Goal: Task Accomplishment & Management: Manage account settings

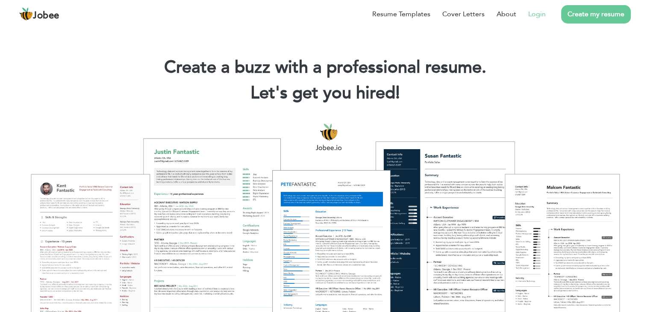
click at [535, 14] on link "Login" at bounding box center [537, 14] width 18 height 10
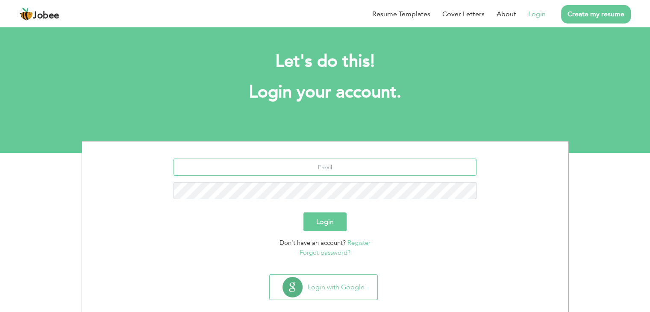
click at [373, 173] on input "text" at bounding box center [325, 167] width 303 height 17
type input "shakeelzain04@gmail.com"
click at [337, 251] on link "Forgot password?" at bounding box center [325, 252] width 51 height 9
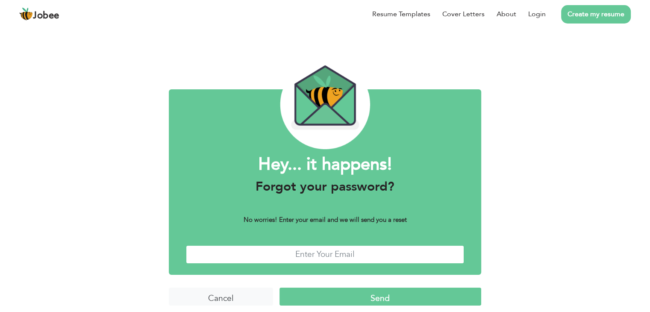
click at [331, 254] on input "text" at bounding box center [325, 254] width 278 height 18
type input "shakeelzain04@gmail.com"
click at [361, 292] on input "Send" at bounding box center [381, 297] width 202 height 18
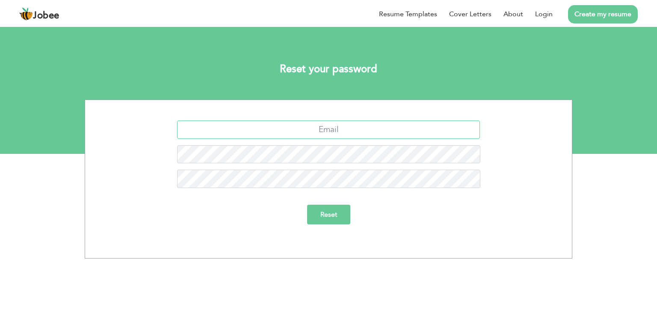
click at [339, 130] on input "text" at bounding box center [328, 130] width 303 height 18
type input "[EMAIL_ADDRESS][DOMAIN_NAME]"
click at [336, 207] on input "Reset" at bounding box center [328, 215] width 43 height 20
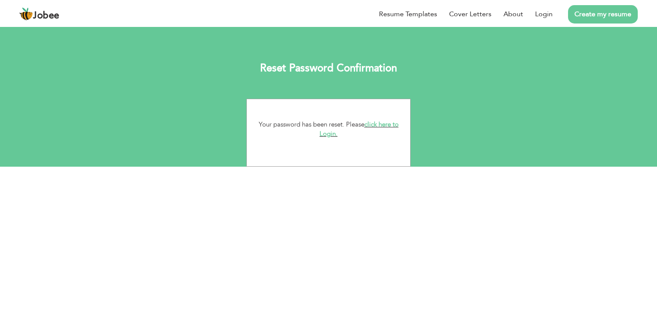
click at [328, 136] on link "click here to Login." at bounding box center [358, 129] width 79 height 18
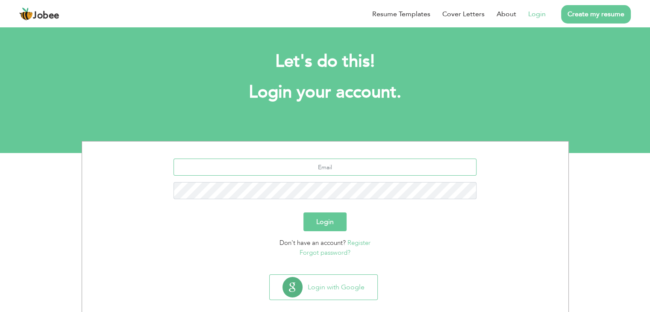
click at [342, 172] on input "text" at bounding box center [325, 167] width 303 height 17
type input "[EMAIL_ADDRESS][DOMAIN_NAME]"
click at [304, 213] on button "Login" at bounding box center [325, 222] width 43 height 19
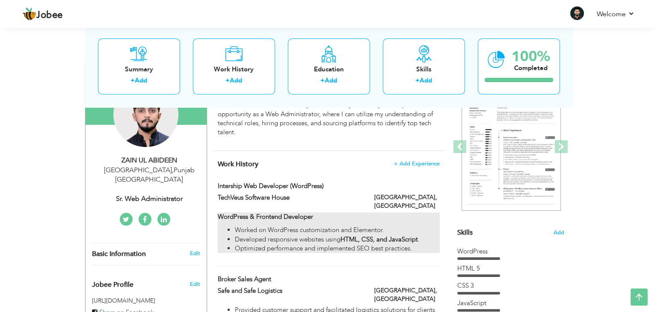
scroll to position [103, 0]
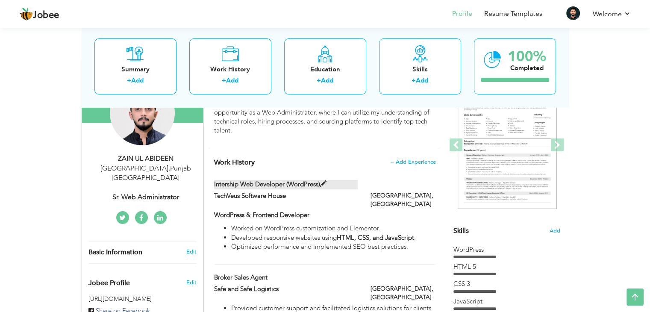
click at [326, 184] on span at bounding box center [323, 184] width 6 height 6
type input "Intership Web Developer (WordPress)"
type input "TechVeus Software House"
type input "[GEOGRAPHIC_DATA]"
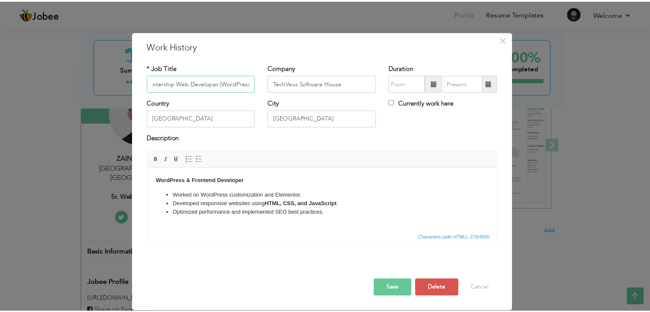
scroll to position [0, 0]
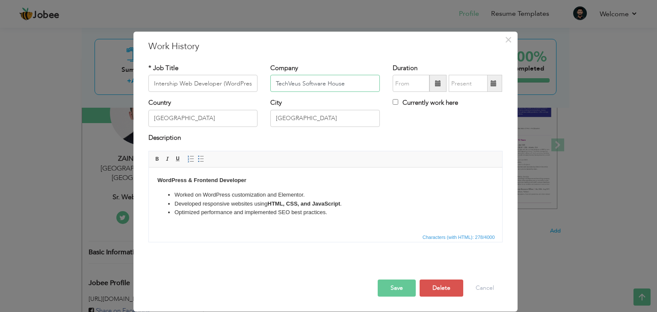
click at [307, 88] on input "TechVeus Software House" at bounding box center [324, 83] width 109 height 17
paste input "Air Line School"
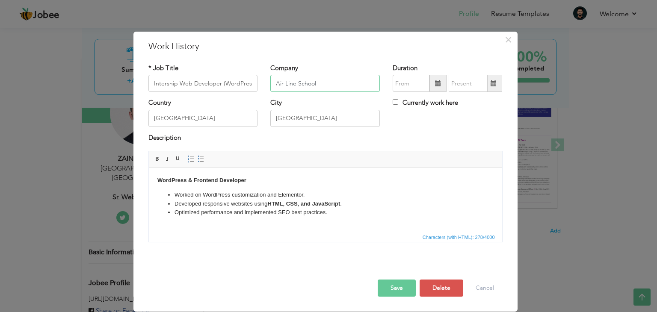
type input "Air Line School"
click at [210, 86] on input "Intership Web Developer (WordPress)" at bounding box center [202, 83] width 109 height 17
paste input "Teacher"
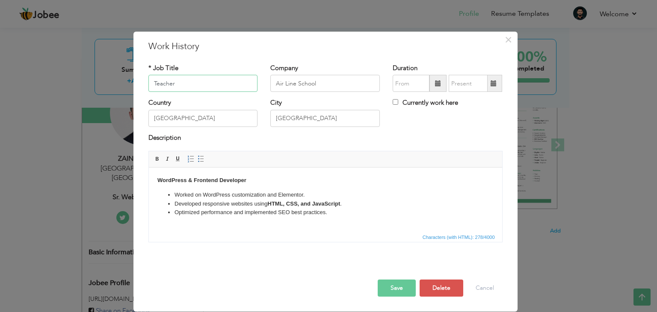
type input "Teacher"
click at [206, 223] on html "WordPress & Frontend Developer Worked on WordPress customization and Elementor.…" at bounding box center [324, 197] width 353 height 58
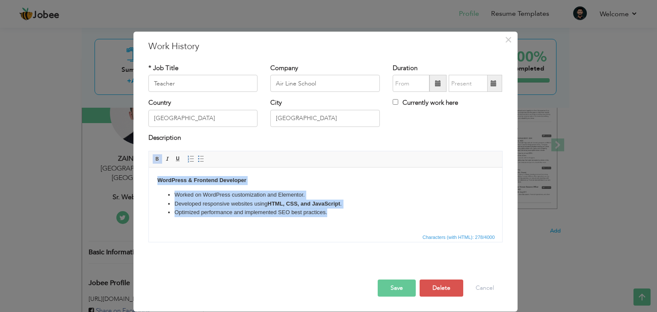
click at [219, 225] on html "WordPress & Frontend Developer Worked on WordPress customization and Elementor.…" at bounding box center [324, 197] width 353 height 58
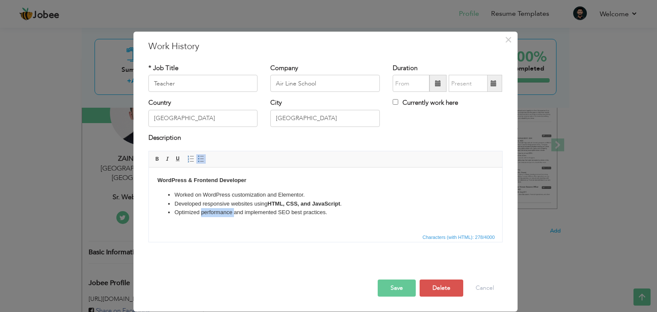
click at [219, 225] on html "WordPress & Frontend Developer Worked on WordPress customization and Elementor.…" at bounding box center [324, 197] width 353 height 58
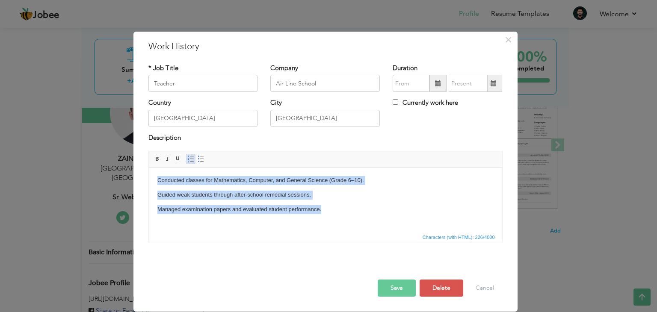
click at [188, 159] on span at bounding box center [190, 159] width 7 height 7
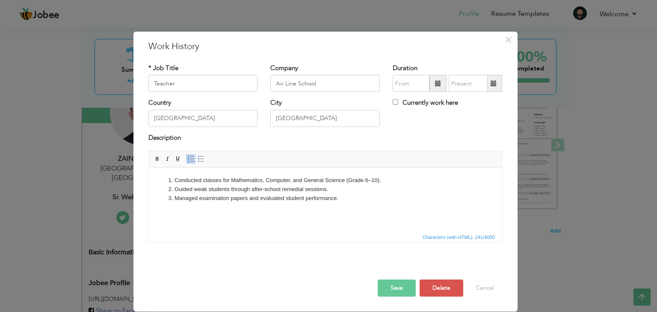
click at [220, 211] on html "Conducted classes for Mathematics, Computer, and General Science (Grade 6–10). …" at bounding box center [324, 190] width 353 height 44
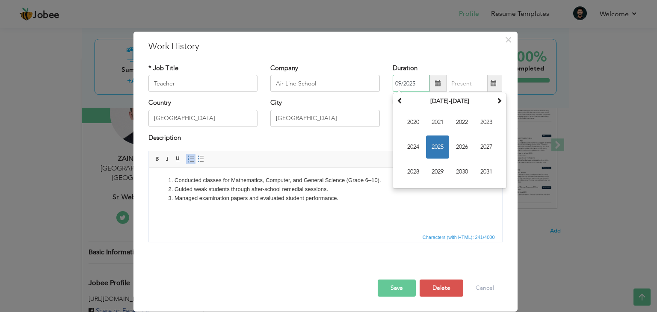
click at [408, 88] on input "09/2025" at bounding box center [411, 83] width 37 height 17
click at [469, 121] on span "2022" at bounding box center [461, 122] width 23 height 23
click at [457, 125] on span "Mar" at bounding box center [461, 122] width 23 height 23
type input "03/2022"
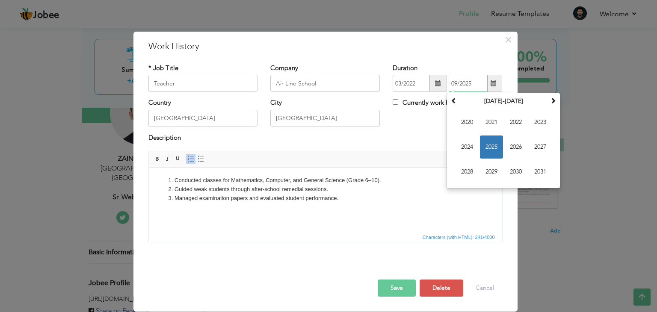
click at [459, 85] on input "09/2025" at bounding box center [468, 83] width 39 height 17
click at [542, 118] on span "2023" at bounding box center [539, 122] width 23 height 23
click at [470, 121] on span "Jan" at bounding box center [466, 122] width 23 height 23
type input "01/2023"
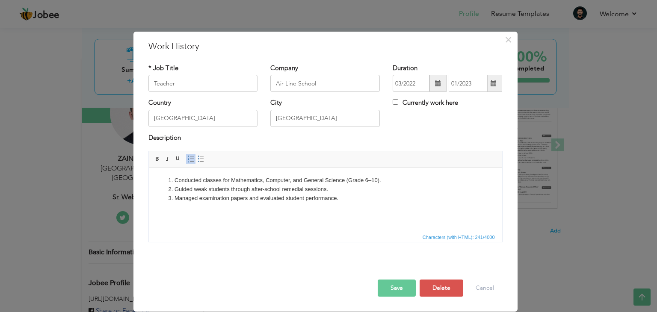
click at [404, 282] on button "Save" at bounding box center [397, 288] width 38 height 17
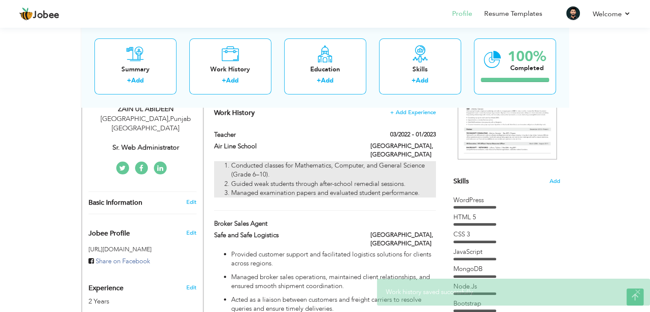
scroll to position [150, 0]
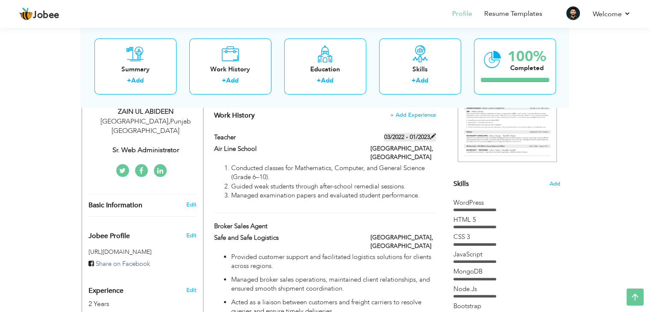
click at [433, 137] on span at bounding box center [433, 136] width 6 height 6
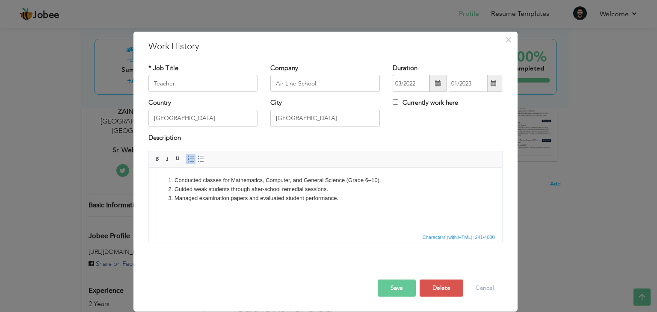
click at [440, 86] on span at bounding box center [438, 83] width 6 height 6
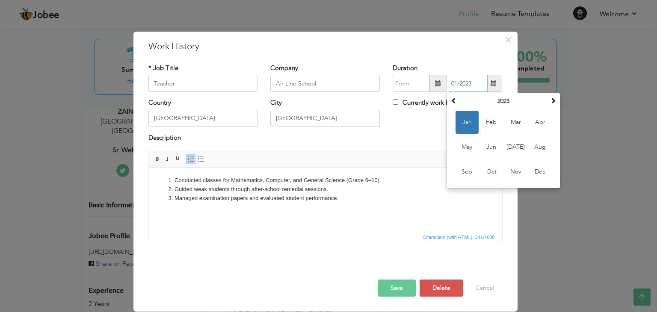
click at [467, 83] on input "01/2023" at bounding box center [468, 83] width 39 height 17
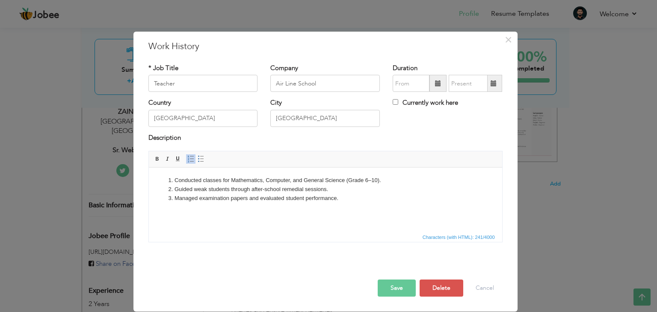
click at [395, 289] on button "Save" at bounding box center [397, 288] width 38 height 17
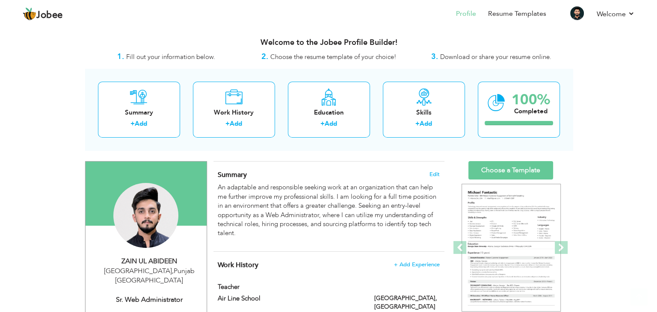
scroll to position [0, 0]
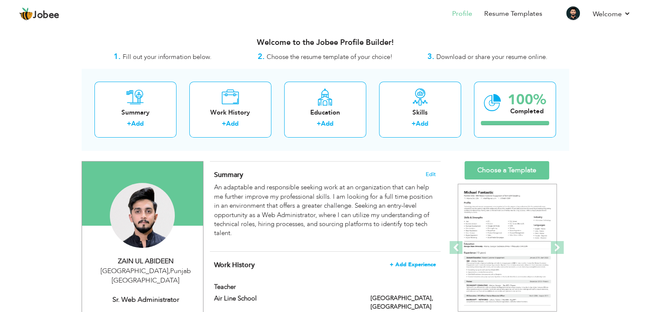
click at [419, 262] on span "+ Add Experience" at bounding box center [413, 265] width 46 height 6
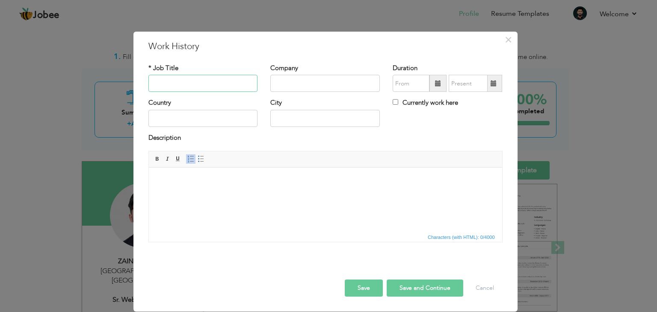
paste input "Aspire School"
type input "Aspire School"
paste input "Aspire School"
type input "Aspire School"
click at [218, 86] on input "Aspire School" at bounding box center [202, 83] width 109 height 17
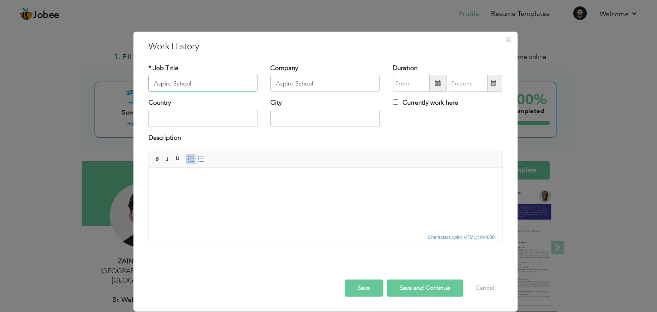
paste input "Senior Mathematics & Computer Teacher"
type input "Senior Mathematics & Computer Teacher"
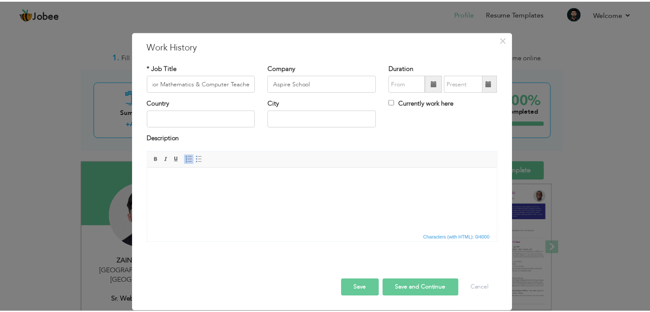
scroll to position [0, 0]
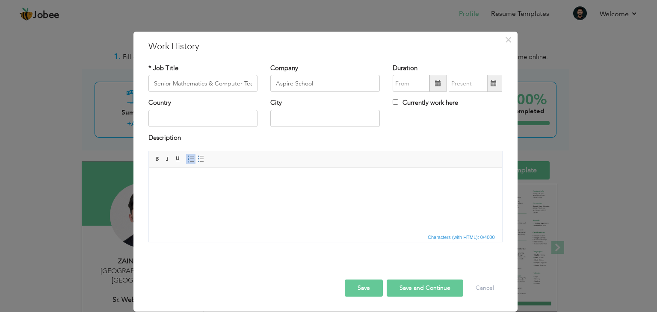
click at [269, 244] on div "Rich Text Editor, workEditor Editor toolbars Basic Styles Bold Italic Underline…" at bounding box center [325, 200] width 367 height 98
click at [248, 194] on html at bounding box center [324, 181] width 353 height 26
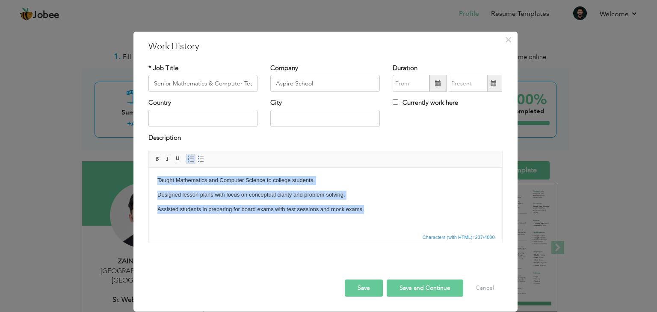
click at [190, 162] on span at bounding box center [190, 159] width 7 height 7
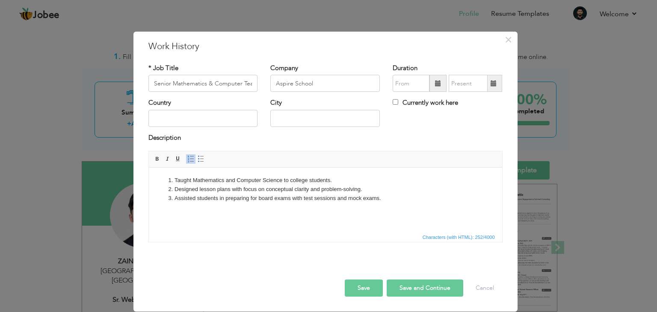
click at [362, 286] on button "Save" at bounding box center [364, 288] width 38 height 17
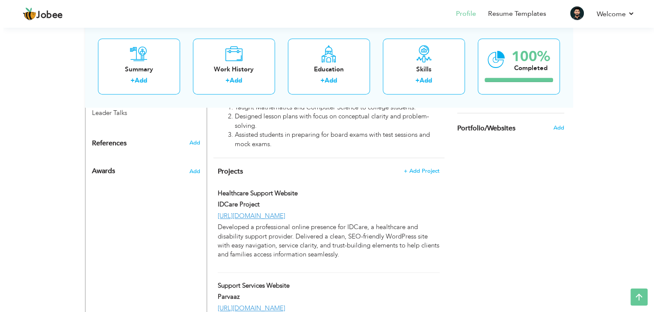
scroll to position [610, 0]
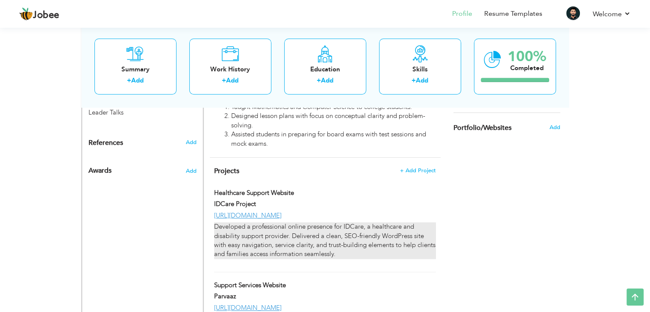
click at [370, 222] on p "Developed a professional online presence for IDCare, a healthcare and disabilit…" at bounding box center [324, 240] width 221 height 37
type input "Healthcare Support Website"
type input "IDCare Project"
type input "https://idcareservices.co.uk/"
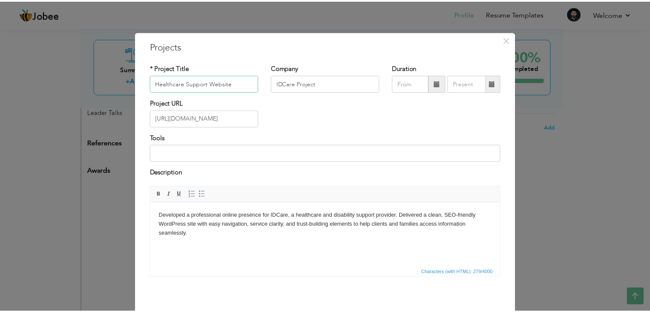
scroll to position [34, 0]
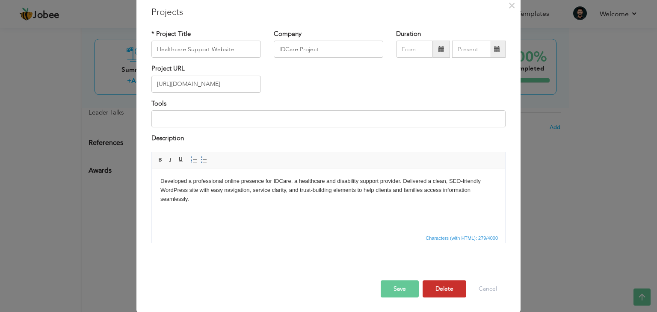
click at [435, 287] on button "Delete" at bounding box center [444, 288] width 44 height 17
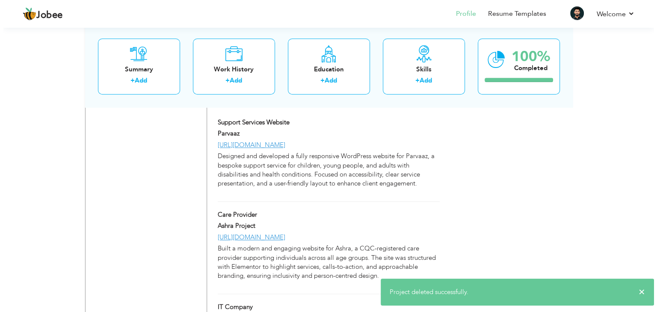
scroll to position [682, 0]
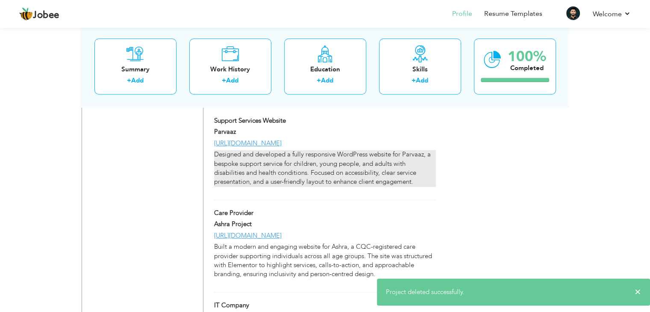
click at [388, 150] on p "Designed and developed a fully responsive WordPress website for Parvaaz, a besp…" at bounding box center [324, 168] width 221 height 37
type input "Support Services Website"
type input "Parvaaz"
type input "[URL][DOMAIN_NAME]"
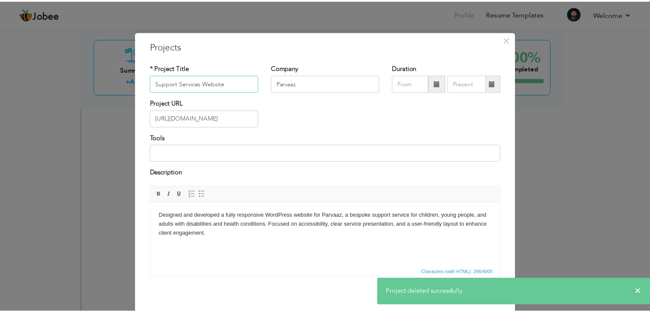
scroll to position [34, 0]
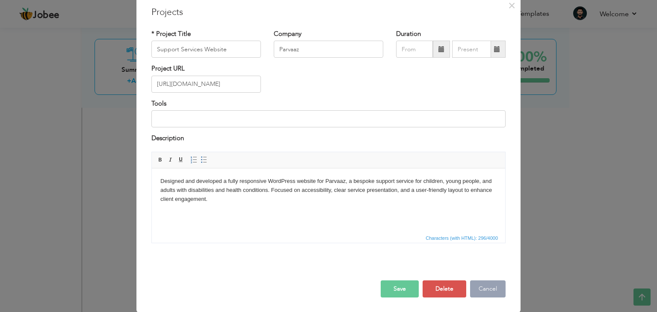
click at [477, 288] on button "Cancel" at bounding box center [487, 288] width 35 height 17
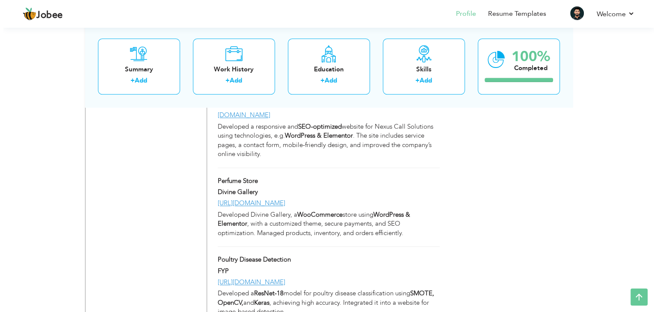
scroll to position [1045, 0]
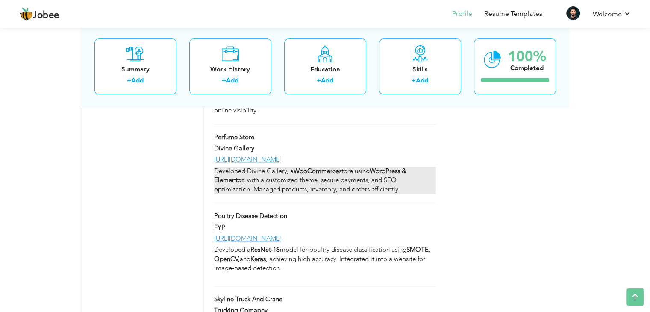
click at [387, 167] on strong "WordPress & Elementor" at bounding box center [310, 176] width 192 height 18
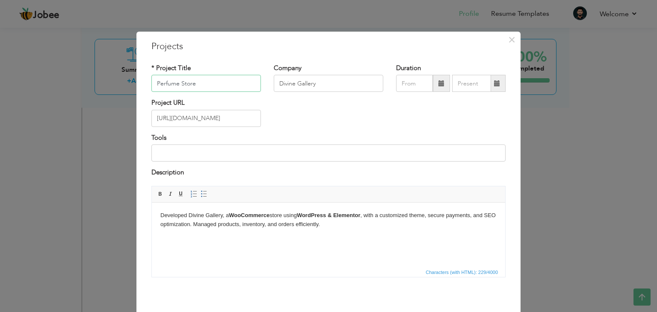
scroll to position [34, 0]
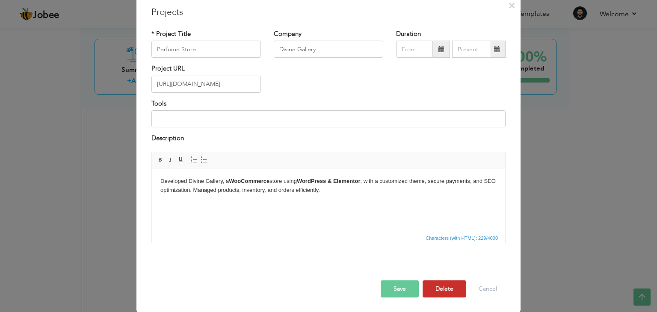
click at [431, 290] on button "Delete" at bounding box center [444, 288] width 44 height 17
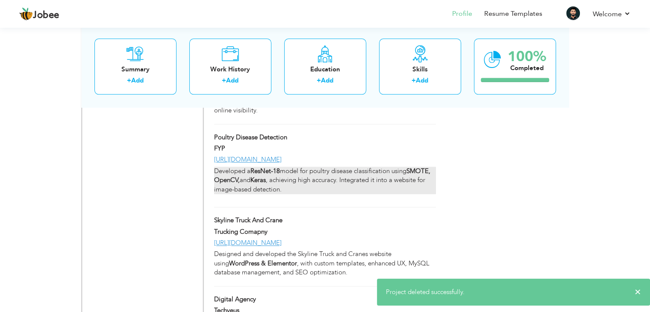
click at [354, 167] on p "Developed a ResNet-18 model for poultry disease classification using SMOTE, Ope…" at bounding box center [324, 180] width 221 height 27
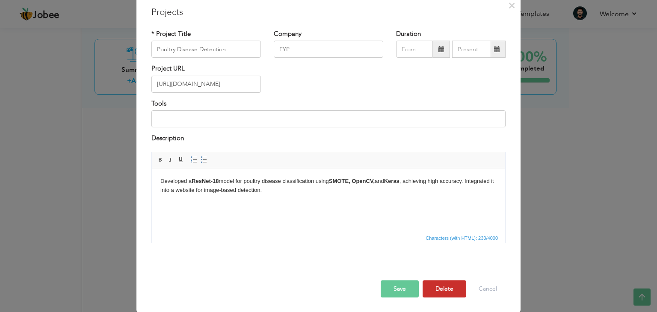
click at [439, 280] on button "Delete" at bounding box center [444, 288] width 44 height 17
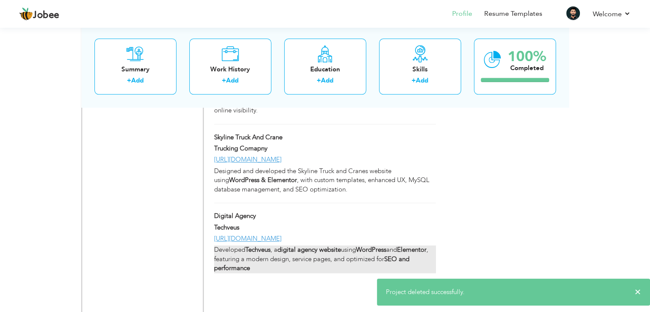
click at [361, 245] on div "Developed Techveus , a digital agency website using WordPress and Elementor , f…" at bounding box center [324, 258] width 221 height 27
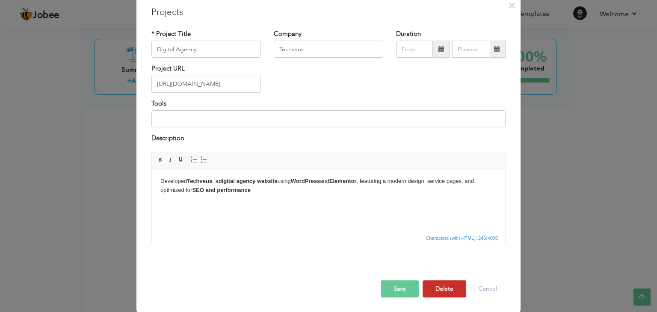
click at [450, 290] on button "Delete" at bounding box center [444, 288] width 44 height 17
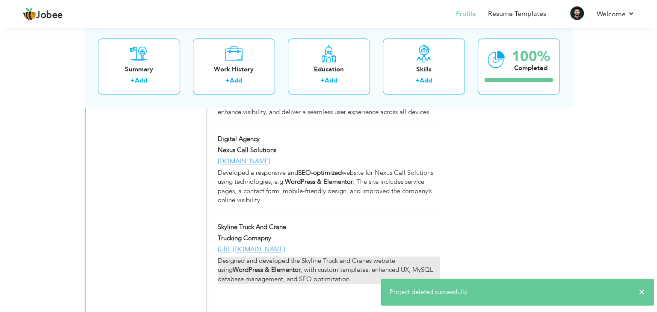
scroll to position [938, 0]
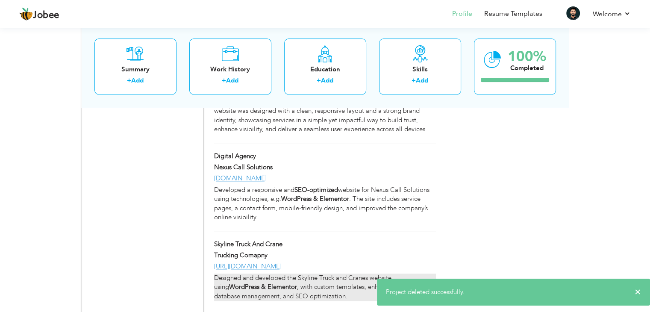
click at [369, 274] on div "Designed and developed the Skyline Truck and Cranes website using WordPress & E…" at bounding box center [324, 287] width 221 height 27
type input "Skyline Truck And Crane"
type input "Trucking Comapny"
type input "https://skylinetruckandcrane.com/"
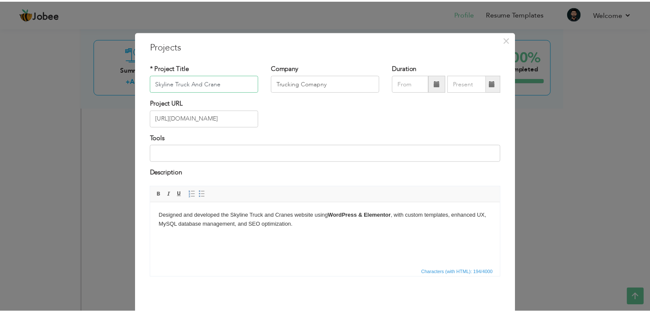
scroll to position [34, 0]
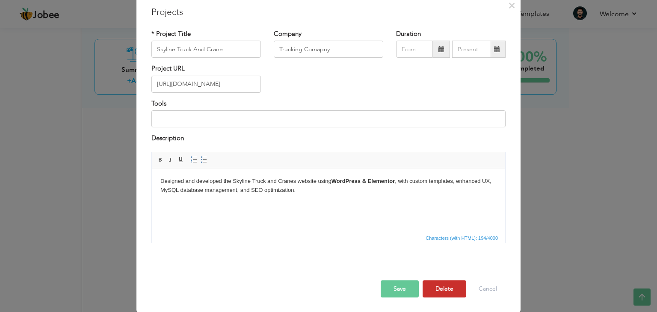
click at [434, 295] on button "Delete" at bounding box center [444, 288] width 44 height 17
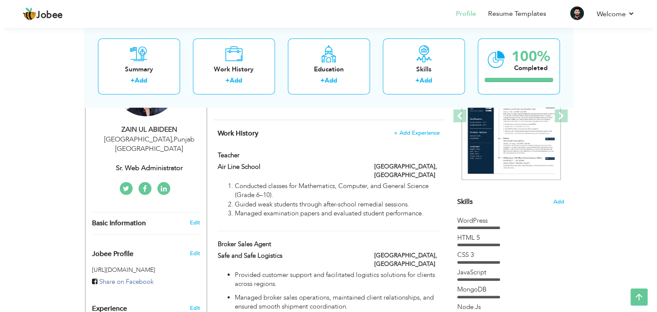
scroll to position [129, 0]
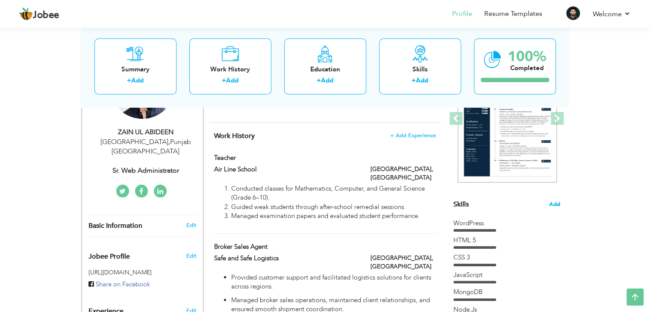
click at [551, 204] on span "Add" at bounding box center [554, 205] width 11 height 8
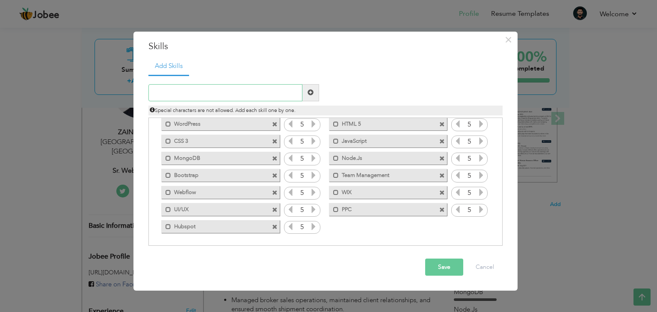
scroll to position [19, 0]
click at [273, 141] on span at bounding box center [275, 142] width 6 height 6
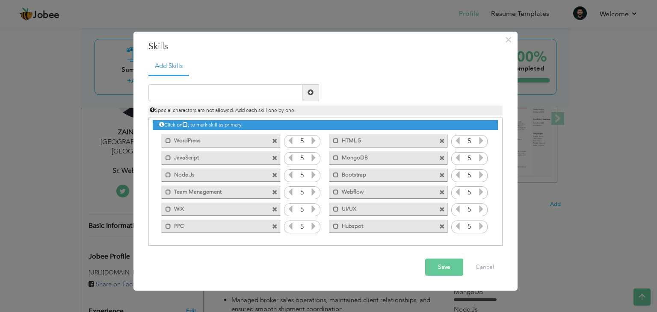
scroll to position [2, 0]
click at [242, 90] on input "text" at bounding box center [225, 92] width 154 height 17
paste input "Teaching"
click at [239, 92] on input "text" at bounding box center [225, 92] width 154 height 17
type input "Teaching"
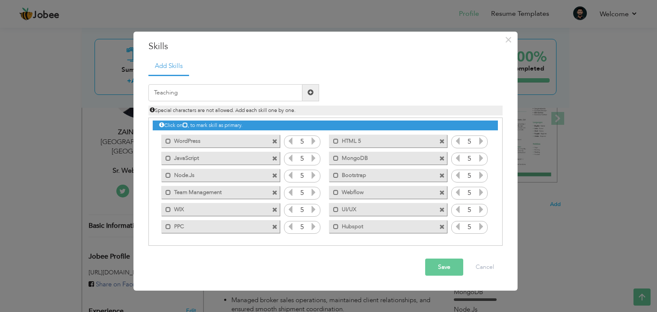
click at [313, 93] on span at bounding box center [310, 92] width 6 height 6
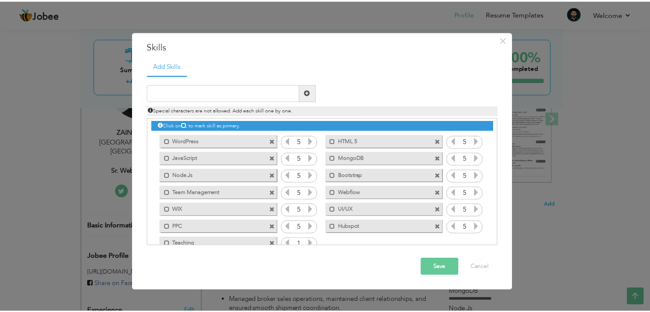
scroll to position [19, 0]
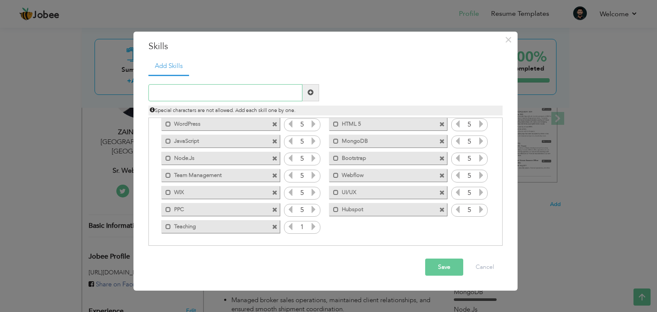
paste input "Problem Solving"
click at [265, 97] on input "Problem Solving" at bounding box center [225, 92] width 154 height 17
type input "Problem Solving"
click at [317, 91] on span at bounding box center [310, 92] width 17 height 17
click at [205, 93] on input "text" at bounding box center [225, 92] width 154 height 17
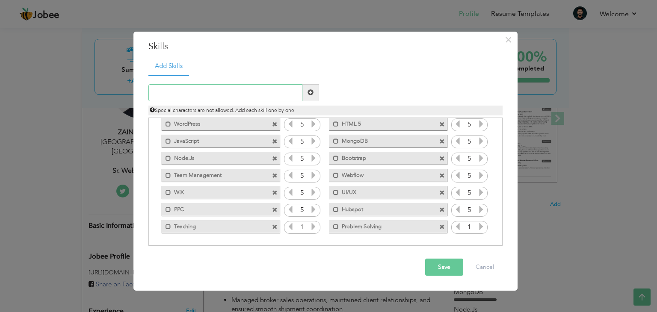
paste input "Mentoring"
type input "Mentoring"
click at [313, 95] on span at bounding box center [310, 92] width 6 height 6
click at [257, 91] on input "text" at bounding box center [225, 92] width 154 height 17
paste input "Classroom Management"
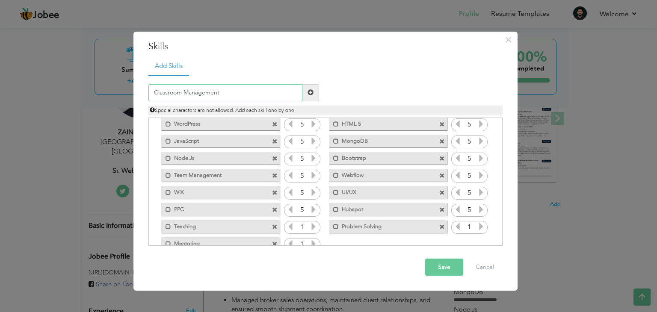
type input "Classroom Management"
click at [313, 89] on span at bounding box center [310, 92] width 6 height 6
click at [303, 228] on input "1" at bounding box center [302, 227] width 16 height 12
click at [313, 226] on icon at bounding box center [314, 227] width 8 height 8
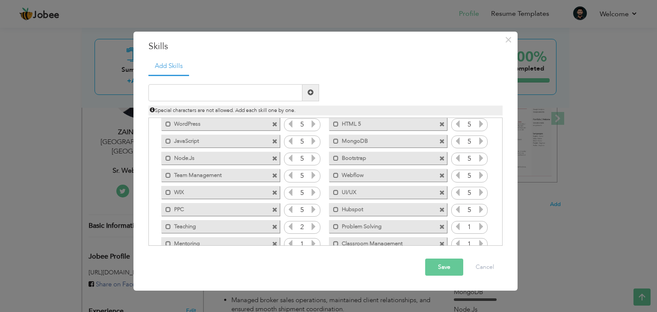
click at [313, 226] on icon at bounding box center [314, 227] width 8 height 8
click at [313, 241] on icon at bounding box center [314, 244] width 8 height 8
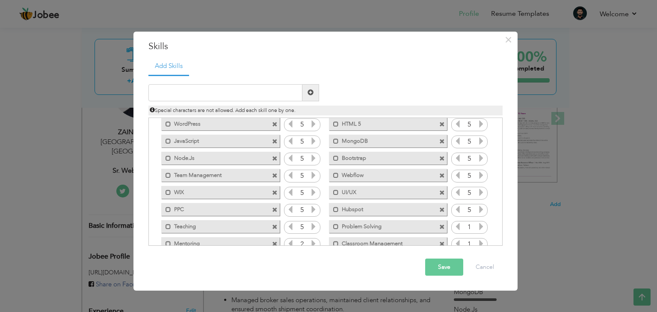
click at [313, 241] on icon at bounding box center [314, 244] width 8 height 8
click at [478, 225] on icon at bounding box center [481, 227] width 8 height 8
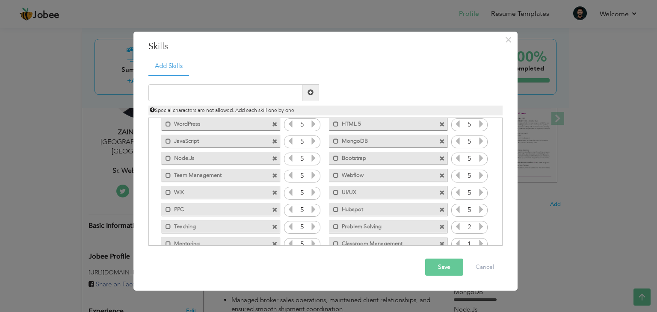
click at [478, 225] on icon at bounding box center [481, 227] width 8 height 8
click at [478, 245] on icon at bounding box center [481, 244] width 8 height 8
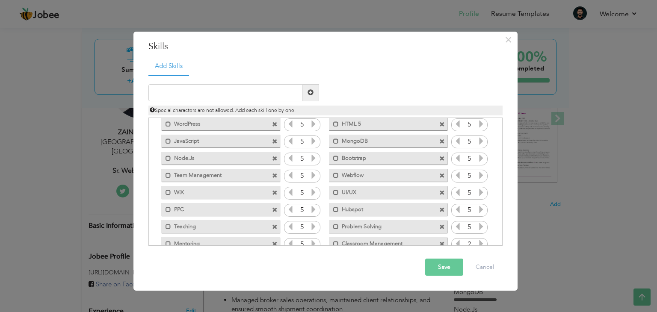
click at [478, 245] on icon at bounding box center [481, 244] width 8 height 8
click at [452, 263] on button "Save" at bounding box center [444, 267] width 38 height 17
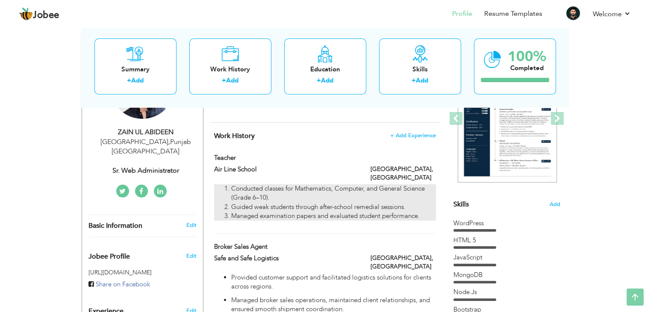
scroll to position [0, 0]
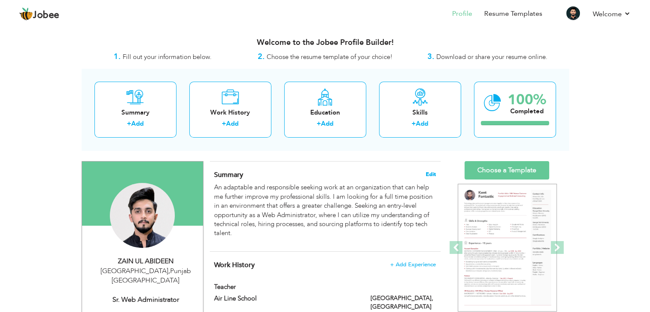
click at [428, 173] on span "Edit" at bounding box center [431, 174] width 10 height 6
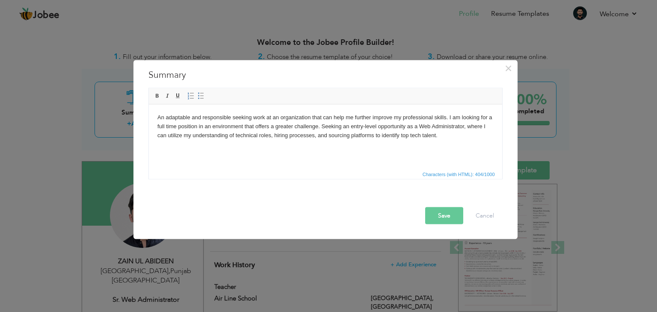
click at [458, 148] on html "An adaptable and responsible seeking work at an organization that can help me f…" at bounding box center [324, 126] width 353 height 44
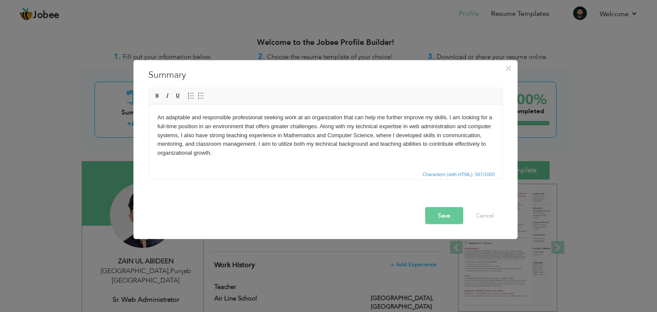
click at [446, 218] on button "Save" at bounding box center [444, 215] width 38 height 17
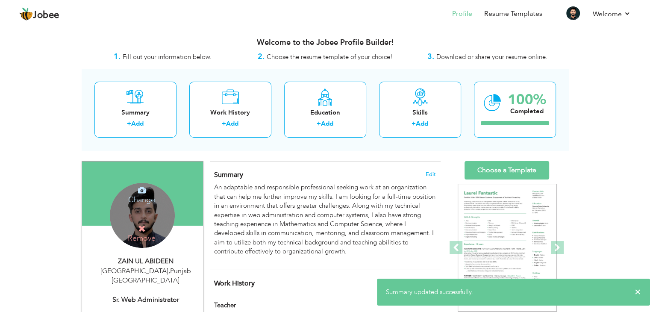
click at [144, 200] on h4 "Change" at bounding box center [141, 194] width 61 height 21
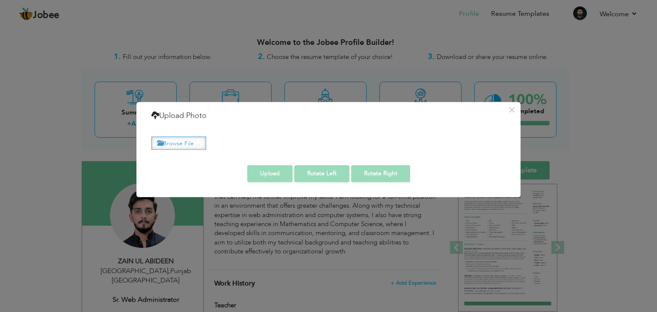
click at [180, 141] on label "Browse File ..." at bounding box center [178, 142] width 55 height 13
click at [0, 0] on input "Browse File ..." at bounding box center [0, 0] width 0 height 0
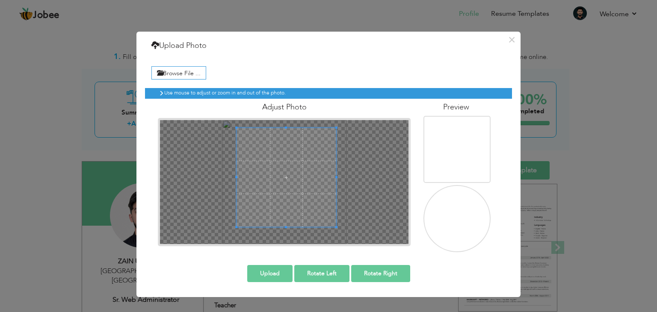
click at [293, 174] on span at bounding box center [285, 177] width 99 height 99
click at [295, 206] on span at bounding box center [283, 179] width 99 height 99
click at [270, 269] on button "Upload" at bounding box center [269, 273] width 45 height 17
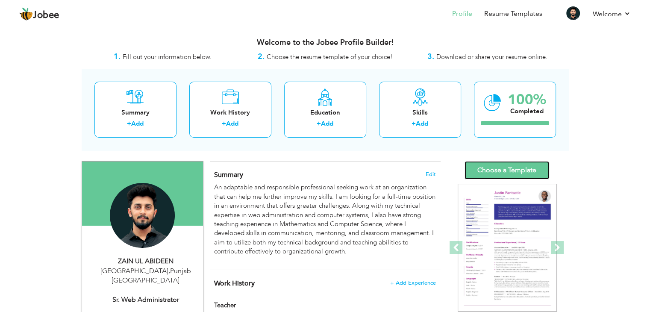
click at [517, 168] on link "Choose a Template" at bounding box center [507, 170] width 85 height 18
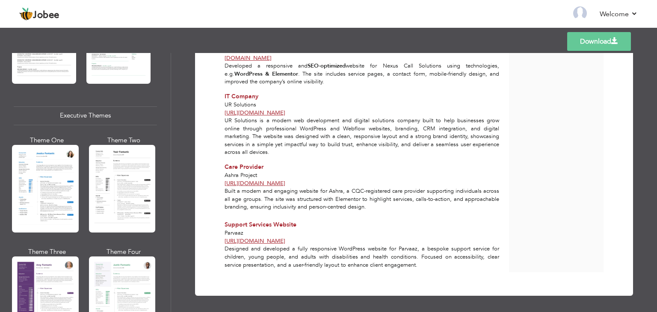
scroll to position [599, 0]
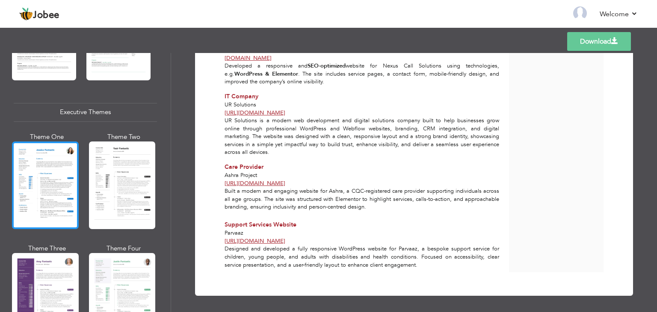
click at [35, 187] on div at bounding box center [45, 186] width 67 height 88
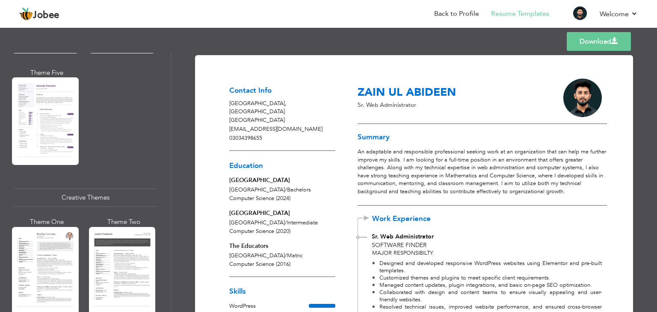
scroll to position [871, 0]
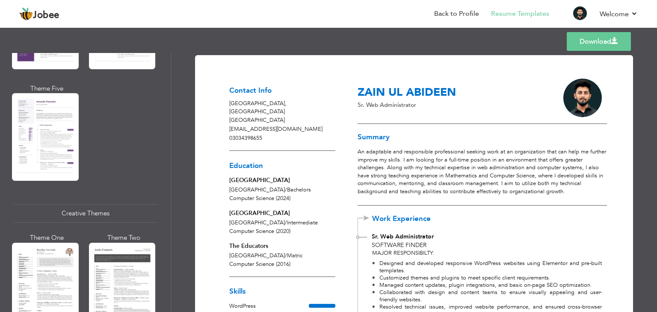
click at [603, 42] on link "Download" at bounding box center [599, 41] width 64 height 19
